Goal: Information Seeking & Learning: Learn about a topic

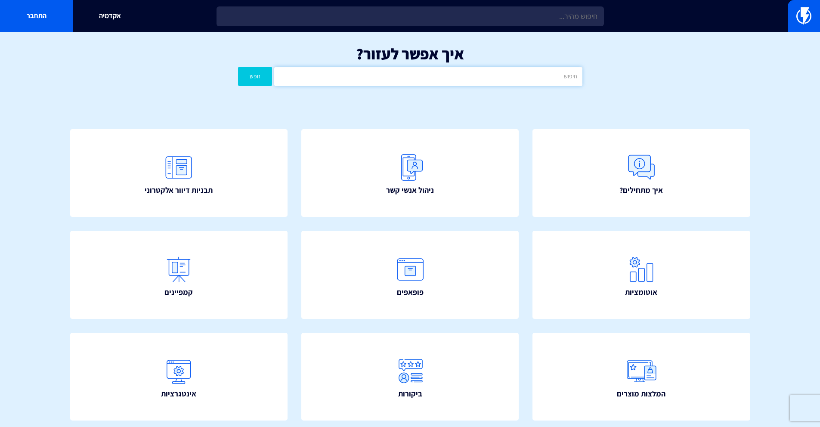
click at [430, 79] on input "text" at bounding box center [428, 76] width 308 height 19
type input "יוטפו"
click at [238, 67] on button "חפש" at bounding box center [255, 76] width 34 height 19
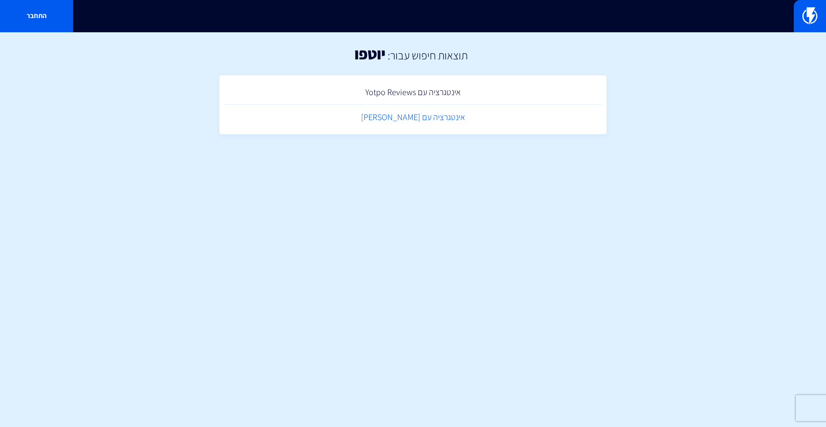
click at [437, 121] on link "אינטגרציה עם [PERSON_NAME]" at bounding box center [413, 117] width 379 height 25
